Goal: Information Seeking & Learning: Check status

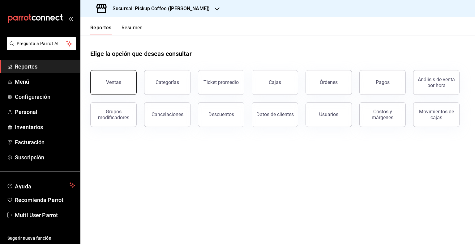
click at [113, 81] on div "Ventas" at bounding box center [113, 83] width 15 height 6
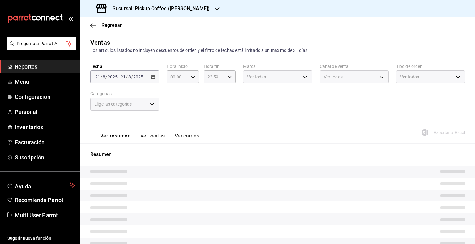
click at [93, 28] on div "Regresar" at bounding box center [277, 25] width 395 height 16
click at [89, 22] on div "Regresar" at bounding box center [277, 25] width 395 height 16
click at [91, 24] on icon "button" at bounding box center [93, 26] width 6 height 6
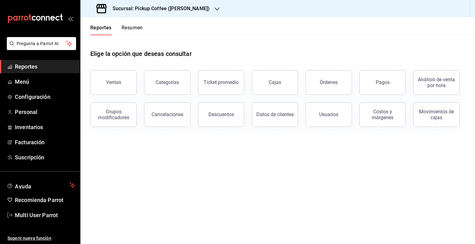
click at [130, 24] on div "Reportes Resumen" at bounding box center [111, 26] width 63 height 18
click at [134, 28] on button "Resumen" at bounding box center [132, 30] width 21 height 11
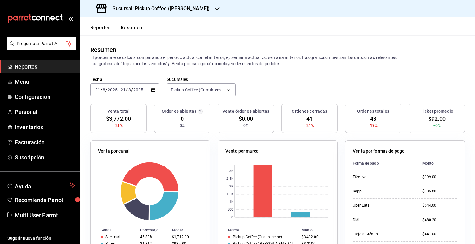
click at [203, 6] on div "Sucursal: Pickup Coffee (Cuauhtemoc)" at bounding box center [153, 8] width 137 height 17
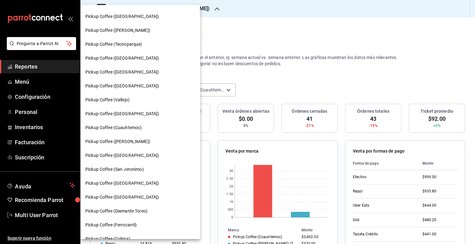
scroll to position [137, 0]
click at [144, 86] on span "Pickup Coffee (Parque México)" at bounding box center [122, 86] width 74 height 6
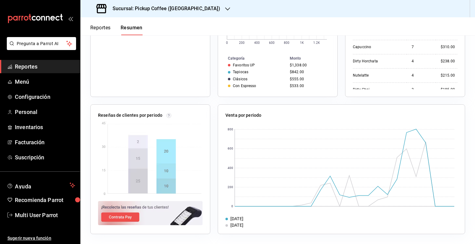
scroll to position [0, 0]
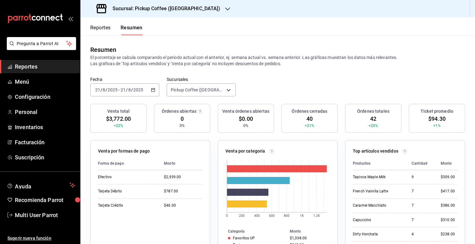
click at [156, 88] on div "2025-08-21 21 / 8 / 2025 - 2025-08-21 21 / 8 / 2025" at bounding box center [124, 90] width 69 height 13
click at [128, 107] on span "Hoy" at bounding box center [120, 109] width 48 height 6
click at [278, 44] on div "Resumen El porcentaje se calcula comparando el período actual con el anterior, …" at bounding box center [277, 55] width 395 height 41
